Goal: Task Accomplishment & Management: Complete application form

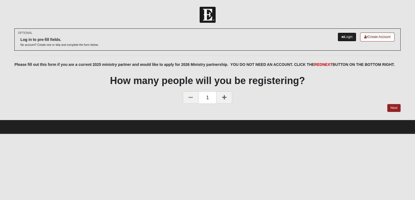
click at [345, 38] on link "Login" at bounding box center [346, 37] width 19 height 9
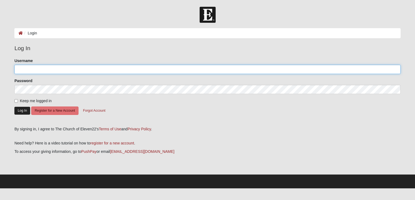
type input "AKLUGE"
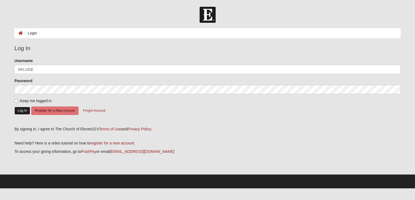
click at [20, 111] on button "Log In" at bounding box center [22, 111] width 16 height 8
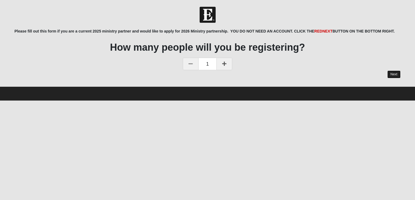
click at [392, 73] on link "Next" at bounding box center [393, 75] width 13 height 8
